Goal: Task Accomplishment & Management: Use online tool/utility

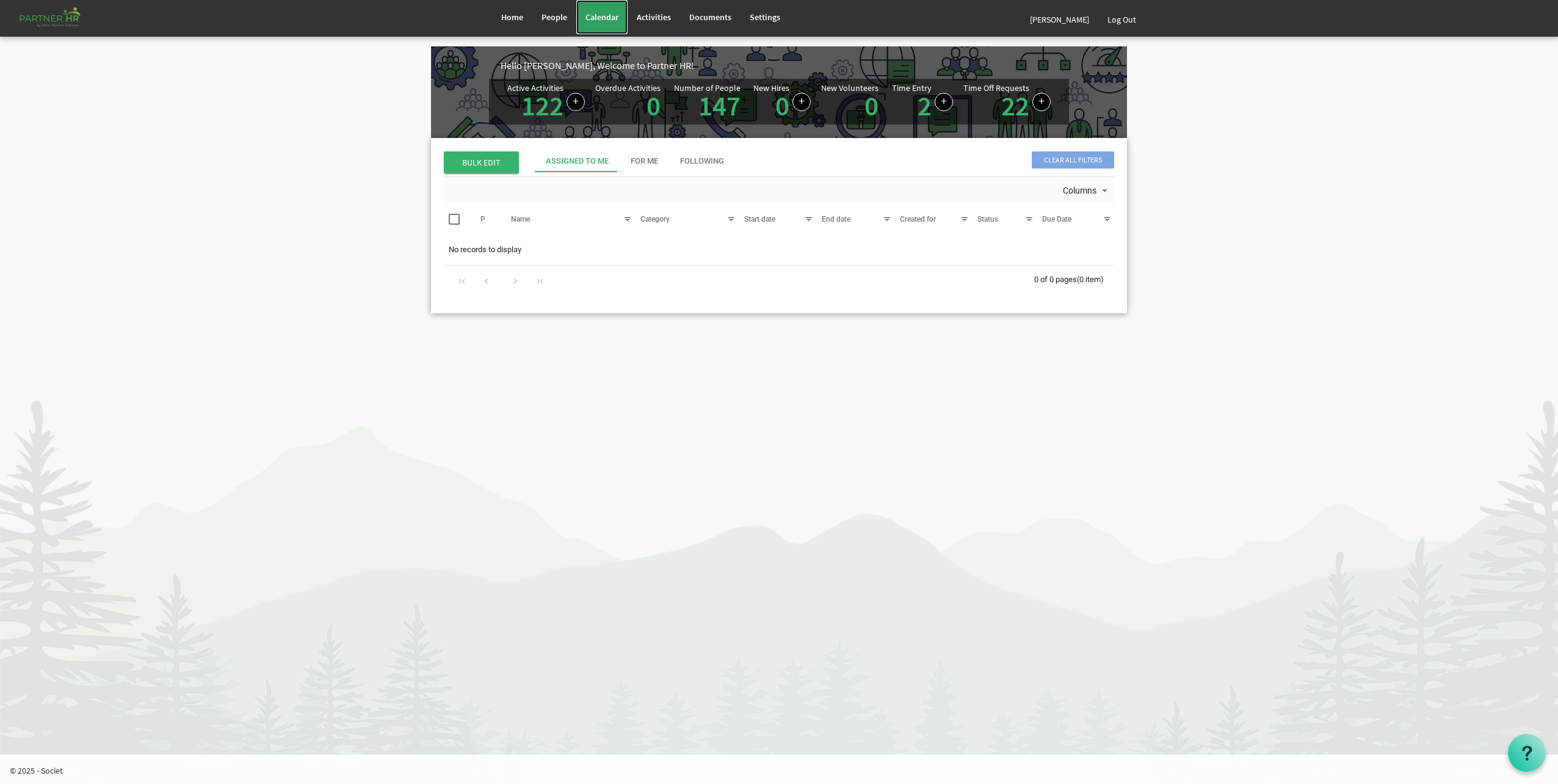
click at [589, 10] on link "Calendar" at bounding box center [601, 17] width 51 height 34
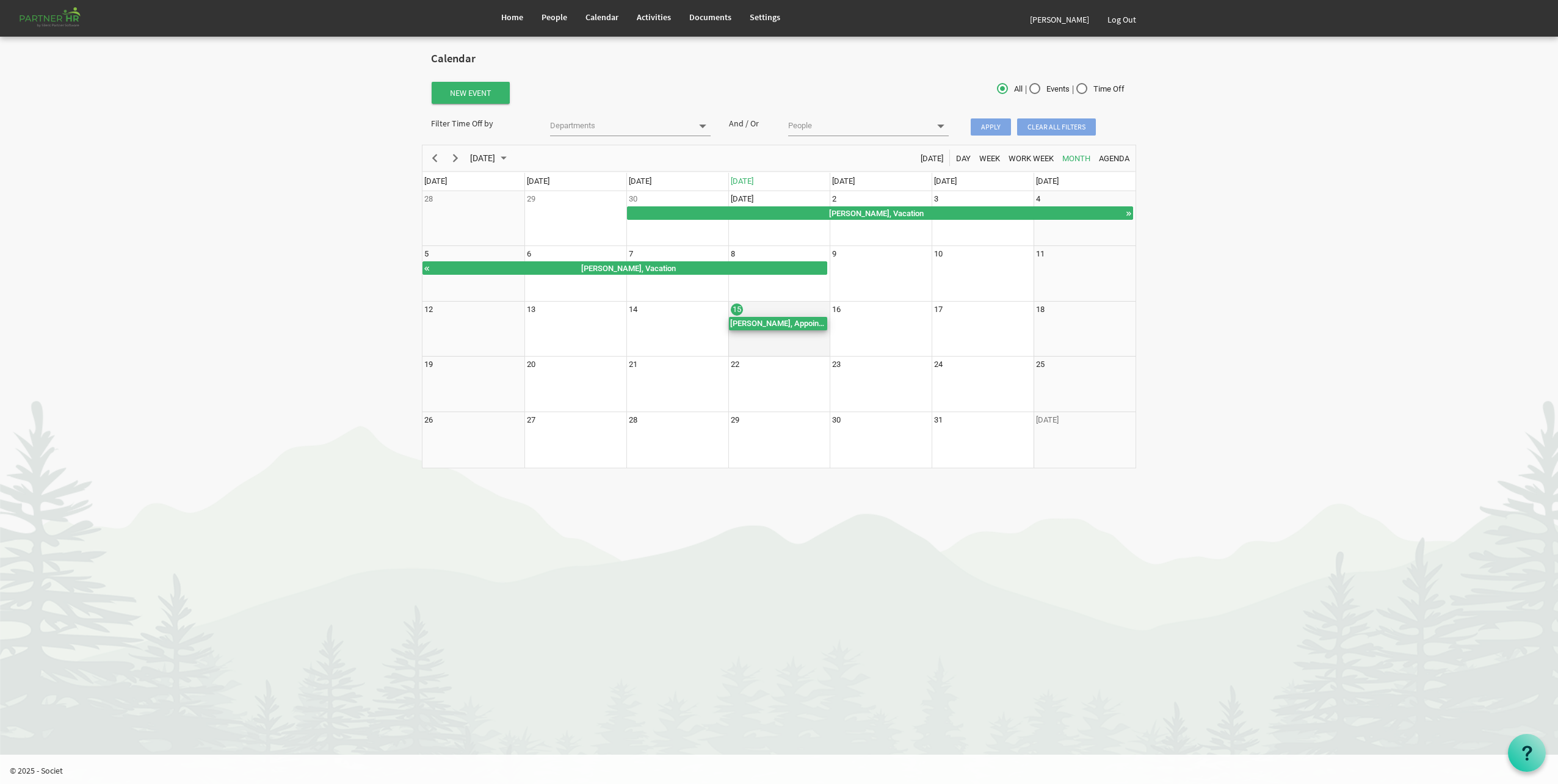
click at [765, 325] on div "[PERSON_NAME], Appointment" at bounding box center [778, 323] width 99 height 14
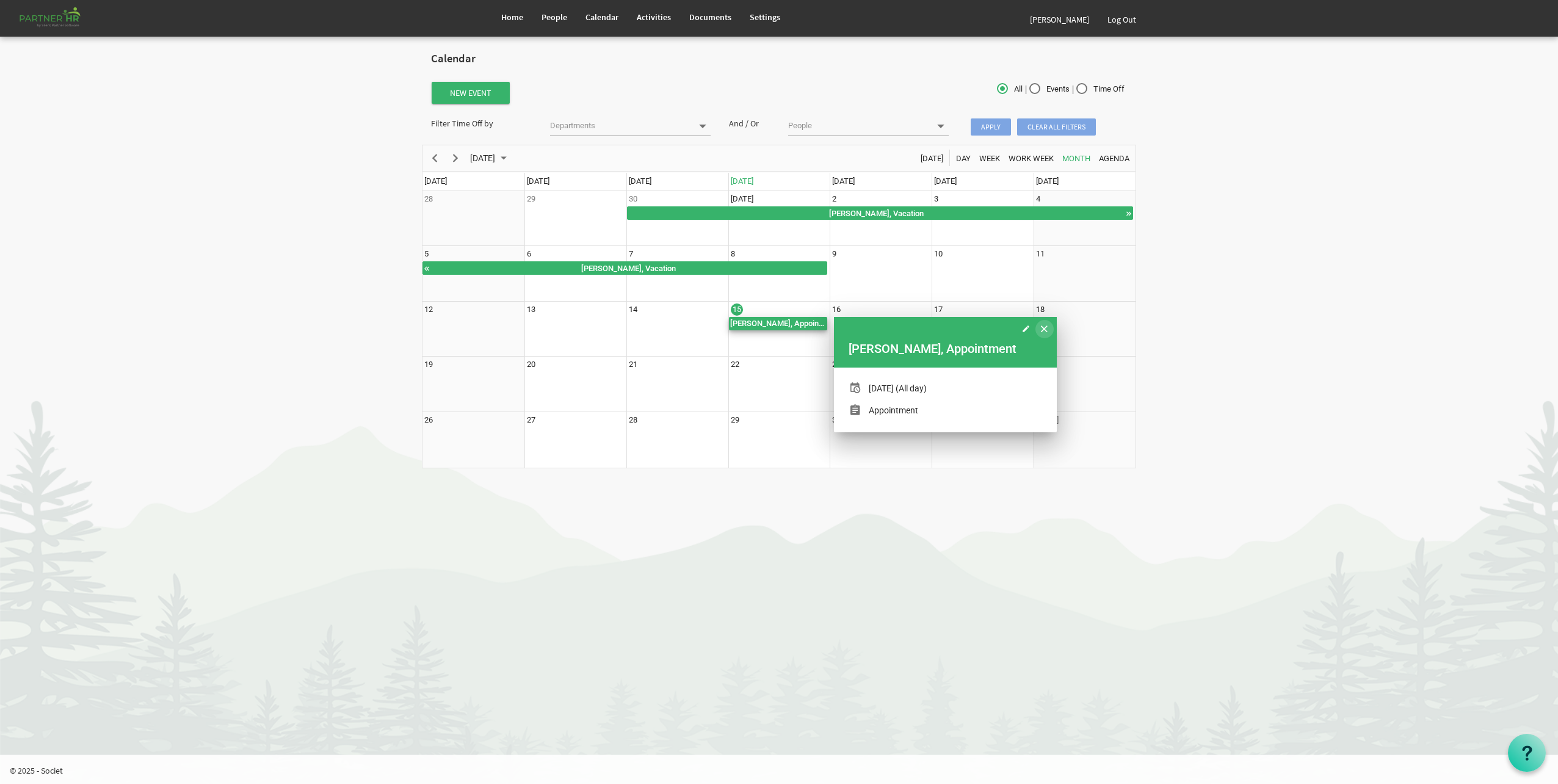
click at [1044, 332] on span "of October 2025" at bounding box center [1045, 329] width 7 height 16
